Goal: Find specific page/section: Find specific page/section

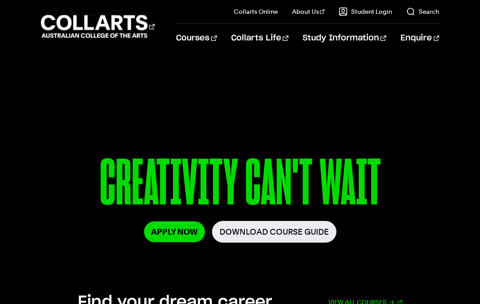
click at [311, 81] on link "Faculty" at bounding box center [322, 83] width 75 height 12
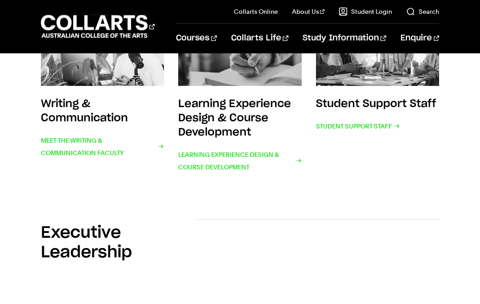
scroll to position [487, 0]
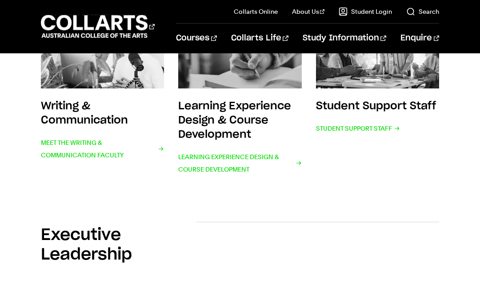
click at [387, 132] on span "Student Support Staff" at bounding box center [358, 128] width 84 height 12
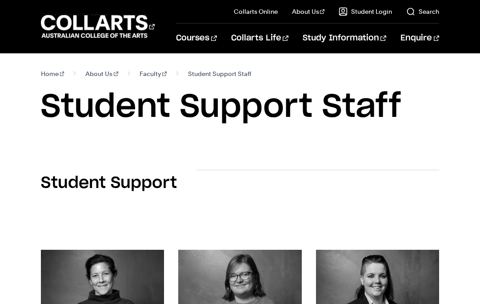
click at [310, 81] on link "Faculty" at bounding box center [322, 83] width 75 height 12
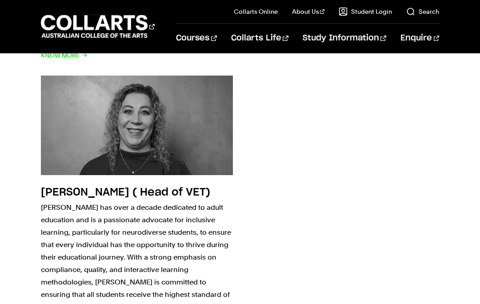
scroll to position [2860, 0]
